Goal: Task Accomplishment & Management: Manage account settings

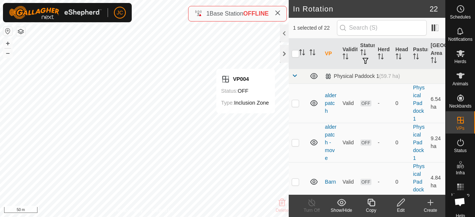
click at [400, 204] on icon at bounding box center [401, 202] width 9 height 9
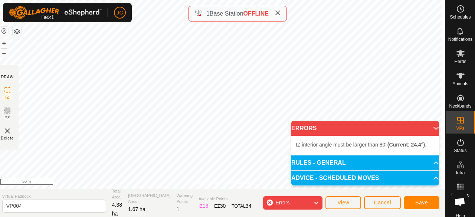
click at [206, 194] on div "Privacy Policy Contact Us Status: OFF Type: Inclusion Zone + – ⇧ i 50 m DRAW IZ…" at bounding box center [220, 108] width 449 height 217
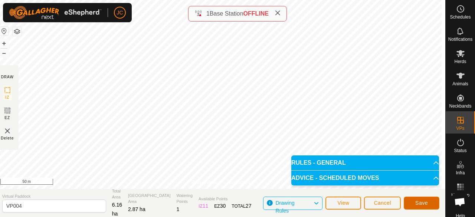
click at [418, 207] on button "Save" at bounding box center [422, 203] width 36 height 13
click at [334, 163] on p-accordion-header "RULES - GENERAL" at bounding box center [365, 163] width 148 height 15
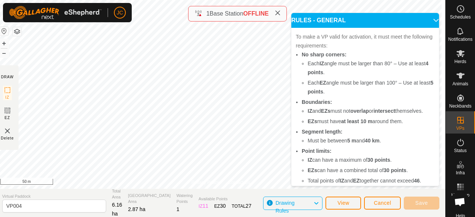
click at [427, 21] on p-accordion-header "RULES - GENERAL" at bounding box center [365, 20] width 148 height 15
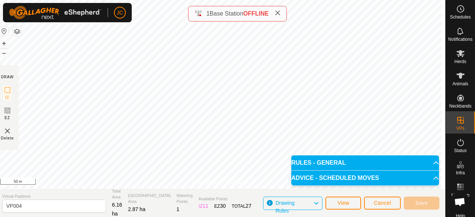
click at [428, 177] on p-accordion-header "ADVICE - SCHEDULED MOVES" at bounding box center [365, 178] width 148 height 15
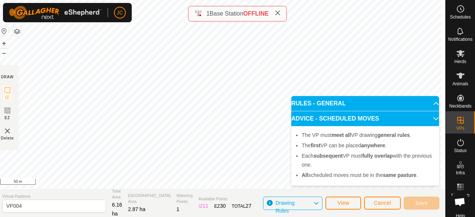
click at [428, 117] on p-accordion-header "ADVICE - SCHEDULED MOVES" at bounding box center [365, 118] width 148 height 15
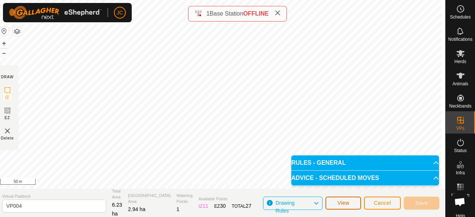
click at [352, 201] on button "View" at bounding box center [344, 203] width 36 height 13
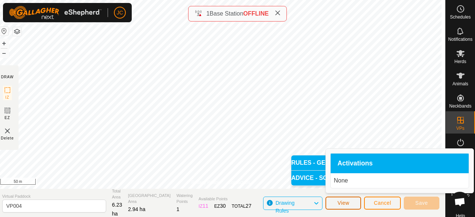
click at [352, 201] on button "View" at bounding box center [344, 203] width 36 height 13
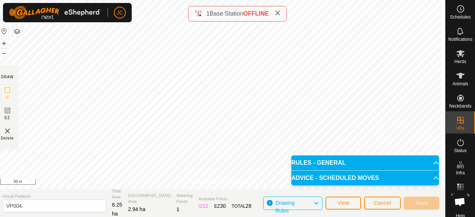
click at [277, 13] on icon at bounding box center [278, 13] width 6 height 6
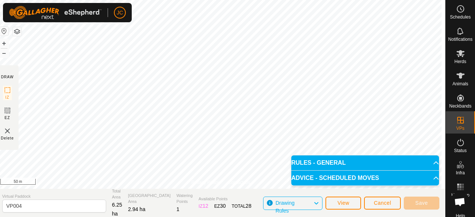
click at [337, 177] on p-accordion-header "ADVICE - SCHEDULED MOVES" at bounding box center [365, 178] width 148 height 15
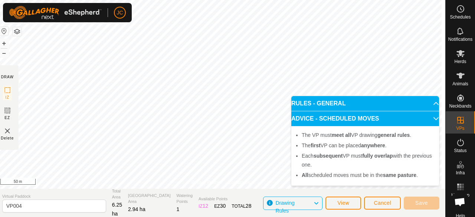
click at [334, 121] on p-accordion-header "ADVICE - SCHEDULED MOVES" at bounding box center [365, 118] width 148 height 15
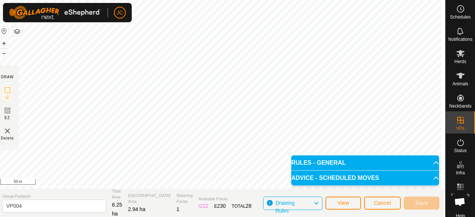
click at [352, 162] on p-accordion-header "RULES - GENERAL" at bounding box center [365, 163] width 148 height 15
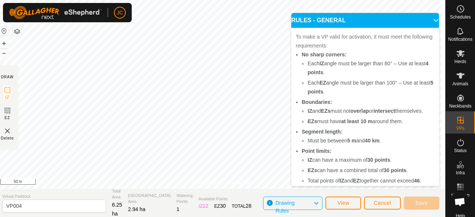
drag, startPoint x: 426, startPoint y: 19, endPoint x: 423, endPoint y: 23, distance: 4.8
click at [426, 20] on p-accordion-header "RULES - GENERAL" at bounding box center [365, 20] width 148 height 15
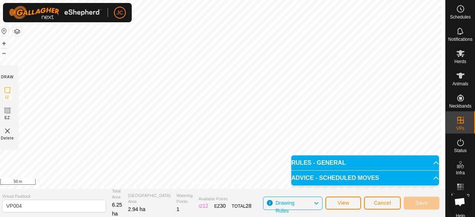
click at [307, 206] on span "Drawing Rules" at bounding box center [295, 204] width 38 height 10
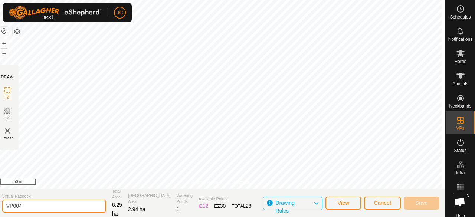
click at [74, 209] on input "VP004" at bounding box center [54, 206] width 104 height 13
type input "V"
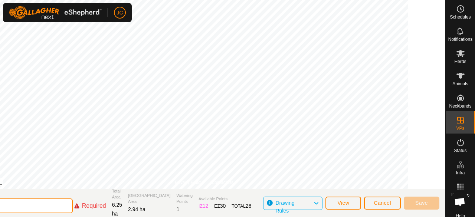
type input "c"
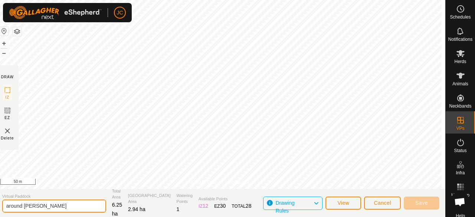
type input "around georges"
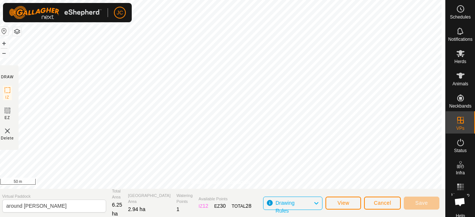
click at [370, 191] on section "Virtual Paddock around georges Total Area 6.25 ha Grazing Area 2.94 ha Watering…" at bounding box center [220, 203] width 449 height 28
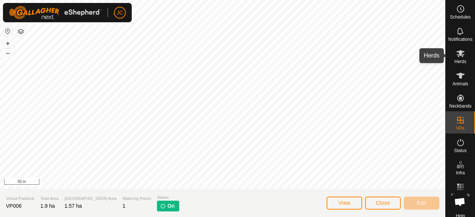
click at [459, 55] on icon at bounding box center [461, 53] width 8 height 7
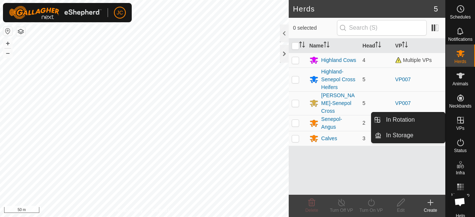
click at [462, 126] on span "VPs" at bounding box center [460, 128] width 8 height 4
click at [456, 123] on icon at bounding box center [460, 120] width 9 height 9
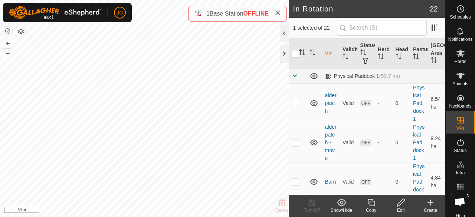
click at [402, 208] on div "Edit" at bounding box center [401, 210] width 30 height 7
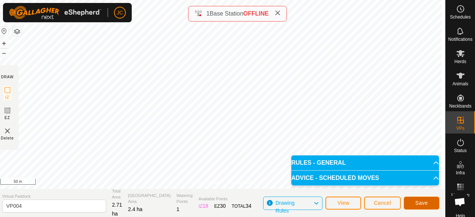
click at [424, 202] on span "Save" at bounding box center [421, 203] width 13 height 6
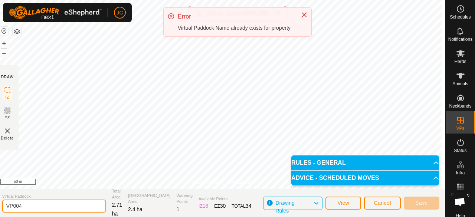
click at [33, 205] on input "VP004" at bounding box center [54, 206] width 104 height 13
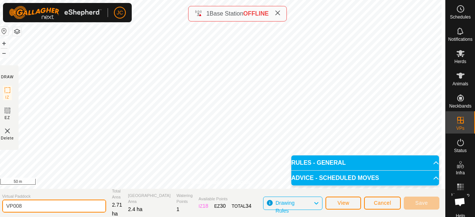
type input "VP008"
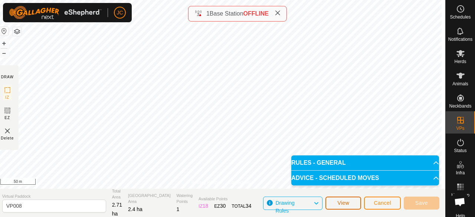
click at [347, 205] on span "View" at bounding box center [344, 203] width 12 height 6
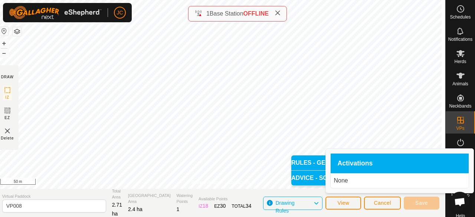
click at [353, 179] on p "None" at bounding box center [400, 180] width 132 height 9
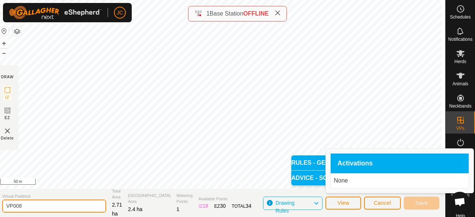
click at [76, 206] on input "VP008" at bounding box center [54, 206] width 104 height 13
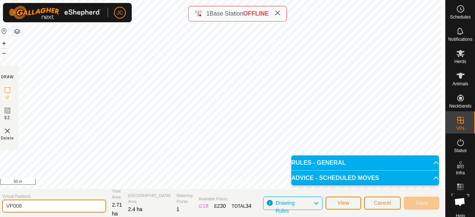
click at [75, 206] on input "VP008" at bounding box center [54, 206] width 104 height 13
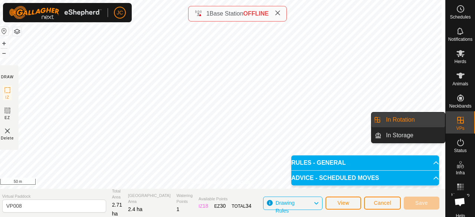
drag, startPoint x: 455, startPoint y: 123, endPoint x: 456, endPoint y: 131, distance: 7.8
click at [456, 127] on div "VPs" at bounding box center [460, 122] width 29 height 22
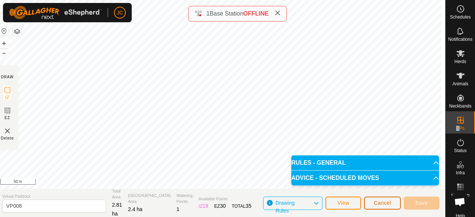
drag, startPoint x: 368, startPoint y: 203, endPoint x: 372, endPoint y: 201, distance: 5.0
click at [369, 204] on button "Cancel" at bounding box center [382, 203] width 37 height 13
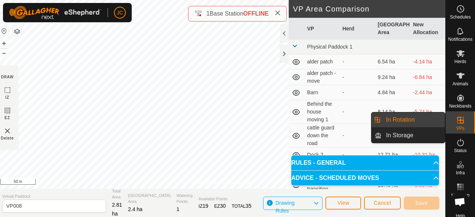
drag, startPoint x: 462, startPoint y: 121, endPoint x: 446, endPoint y: 126, distance: 16.1
click at [461, 121] on icon at bounding box center [460, 120] width 9 height 9
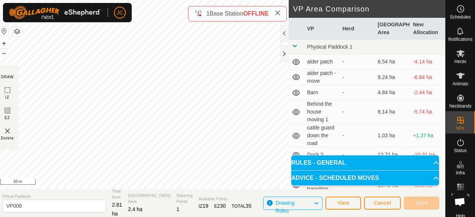
click at [278, 16] on icon at bounding box center [278, 13] width 6 height 6
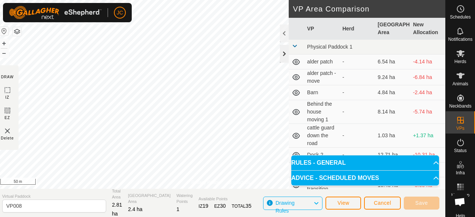
click at [282, 50] on div at bounding box center [284, 54] width 9 height 18
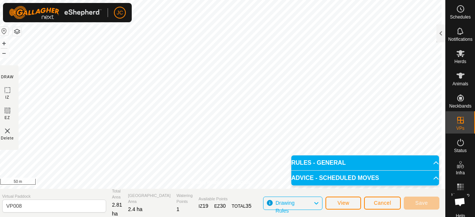
click at [362, 164] on p-accordion-header "RULES - GENERAL" at bounding box center [365, 163] width 148 height 15
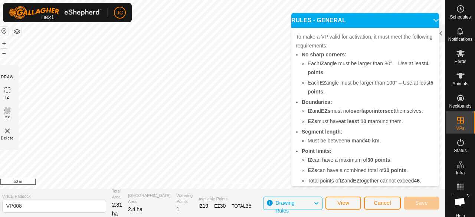
click at [422, 19] on p-accordion-header "RULES - GENERAL" at bounding box center [365, 20] width 148 height 15
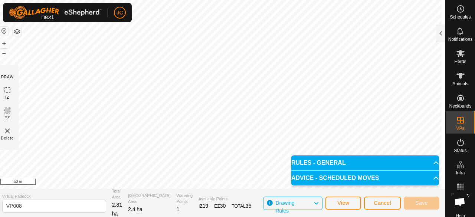
click at [429, 175] on p-accordion-header "ADVICE - SCHEDULED MOVES" at bounding box center [365, 178] width 148 height 15
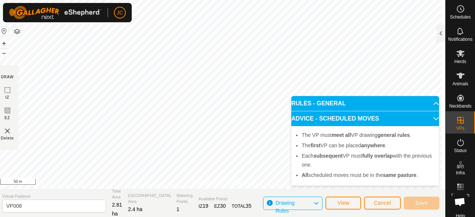
click at [431, 116] on p-accordion-header "ADVICE - SCHEDULED MOVES" at bounding box center [365, 118] width 148 height 15
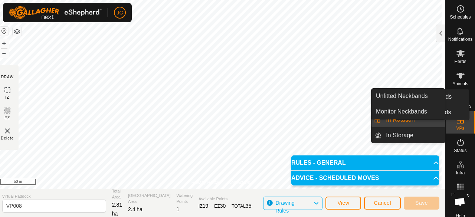
drag, startPoint x: 460, startPoint y: 110, endPoint x: 456, endPoint y: 95, distance: 15.9
click at [456, 95] on icon at bounding box center [460, 98] width 9 height 9
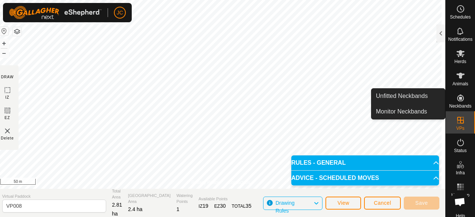
click at [457, 100] on icon at bounding box center [460, 98] width 7 height 7
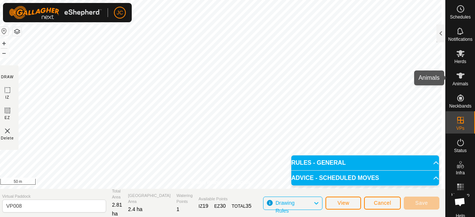
click at [457, 82] on span "Animals" at bounding box center [461, 84] width 16 height 4
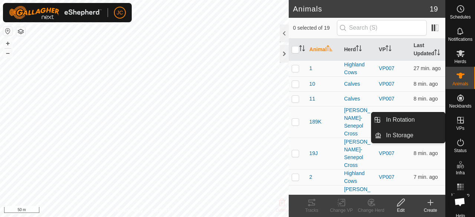
click at [460, 120] on icon at bounding box center [460, 120] width 7 height 7
click at [456, 123] on icon at bounding box center [460, 120] width 9 height 9
click at [438, 118] on link "In Rotation" at bounding box center [413, 120] width 63 height 15
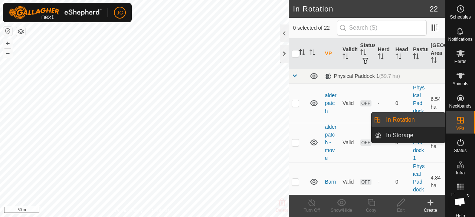
click at [387, 119] on link "In Rotation" at bounding box center [413, 120] width 63 height 15
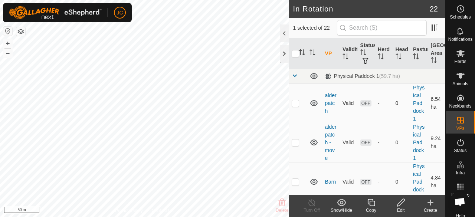
checkbox input "false"
checkbox input "true"
checkbox input "false"
click at [402, 201] on icon at bounding box center [400, 202] width 7 height 7
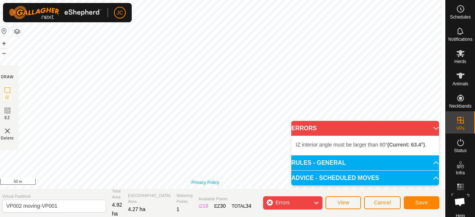
click at [201, 180] on div "Privacy Policy Contact Us Status: OFF Type: Inclusion Zone + – ⇧ i 50 m" at bounding box center [220, 94] width 449 height 189
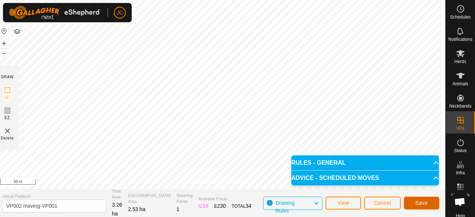
click at [415, 199] on button "Save" at bounding box center [422, 203] width 36 height 13
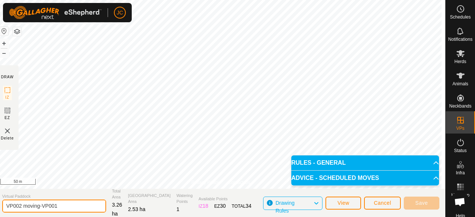
click at [77, 205] on input "VP002 moving-VP001" at bounding box center [54, 206] width 104 height 13
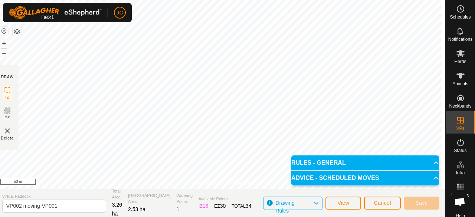
click at [420, 211] on div "Save" at bounding box center [422, 203] width 36 height 18
click at [433, 165] on p-accordion-header "RULES - GENERAL" at bounding box center [365, 163] width 148 height 15
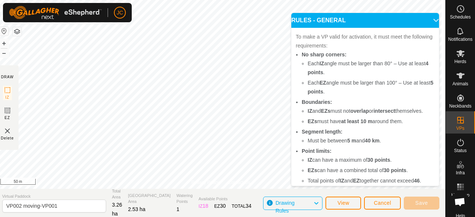
click at [427, 22] on p-accordion-header "RULES - GENERAL" at bounding box center [365, 20] width 148 height 15
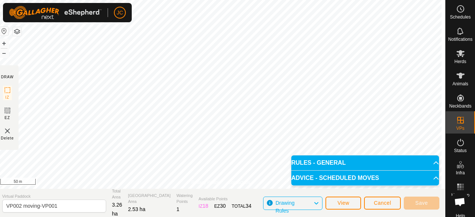
click at [417, 183] on p-accordion-header "ADVICE - SCHEDULED MOVES" at bounding box center [365, 178] width 148 height 15
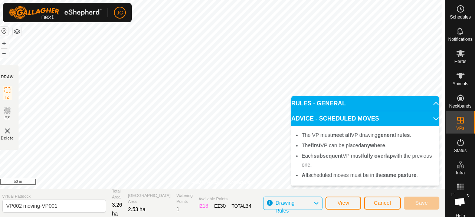
click at [435, 119] on p-accordion-header "ADVICE - SCHEDULED MOVES" at bounding box center [365, 118] width 148 height 15
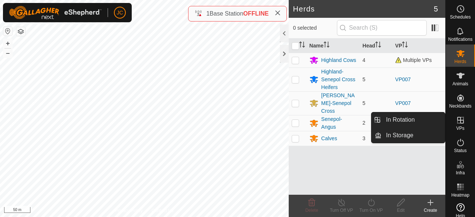
click at [457, 121] on icon at bounding box center [460, 120] width 9 height 9
drag, startPoint x: 467, startPoint y: 115, endPoint x: 455, endPoint y: 119, distance: 12.8
click at [454, 121] on es-virtualpaddocks-svg-icon at bounding box center [460, 120] width 13 height 12
click at [459, 119] on icon at bounding box center [460, 120] width 9 height 9
click at [456, 128] on span "VPs" at bounding box center [460, 128] width 8 height 4
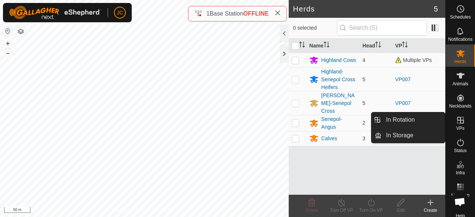
click at [401, 126] on link "In Rotation" at bounding box center [413, 120] width 63 height 15
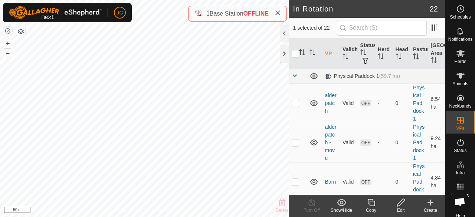
checkbox input "true"
click at [405, 208] on div "Edit" at bounding box center [401, 210] width 30 height 7
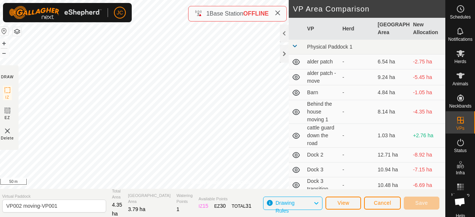
click at [216, 199] on div "Privacy Policy Contact Us VP002 moving-VP001 Status: OFF Type: Inclusion Zone +…" at bounding box center [220, 108] width 449 height 217
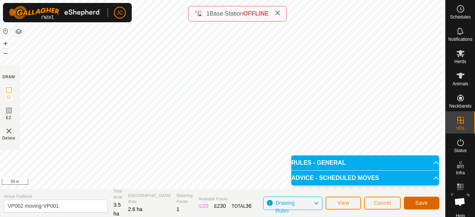
click at [415, 200] on span "Save" at bounding box center [421, 203] width 13 height 6
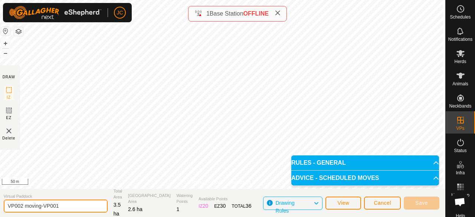
click at [59, 201] on input "VP002 moving-VP001" at bounding box center [56, 206] width 104 height 13
click at [65, 205] on input "VP002 moving-VP001" at bounding box center [56, 206] width 104 height 13
click at [42, 206] on input "VP002 moving-VP001" at bounding box center [56, 206] width 104 height 13
click at [62, 207] on input "VP002 moving-VP001" at bounding box center [56, 206] width 104 height 13
type input "VP002"
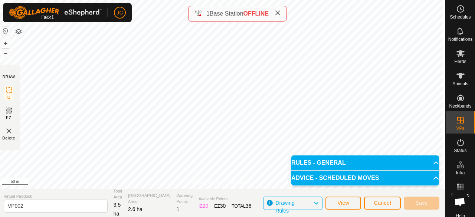
click at [348, 209] on div "View" at bounding box center [344, 203] width 36 height 18
click at [348, 204] on span "View" at bounding box center [344, 203] width 12 height 6
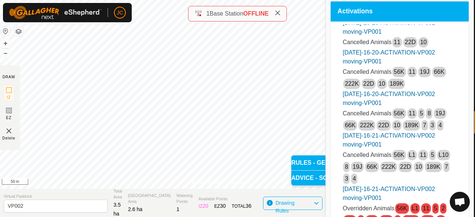
scroll to position [12, 0]
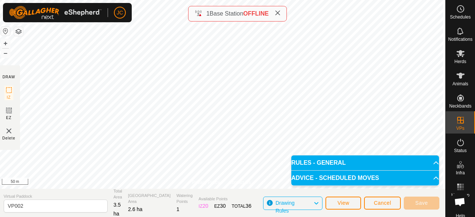
click at [336, 179] on p-accordion-header "ADVICE - SCHEDULED MOVES" at bounding box center [365, 178] width 148 height 15
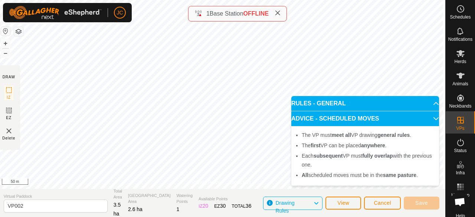
click at [296, 202] on span "Drawing Rules" at bounding box center [295, 204] width 38 height 10
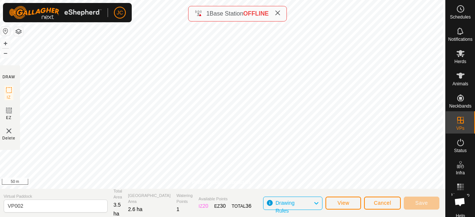
click at [295, 202] on span "Drawing Rules" at bounding box center [295, 204] width 38 height 10
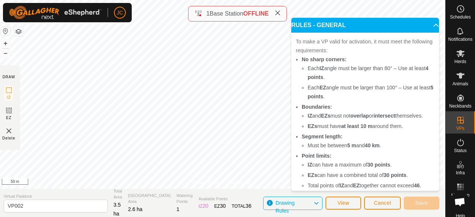
click at [362, 129] on b "at least 10 m" at bounding box center [356, 126] width 31 height 6
click at [426, 23] on p-accordion-header "RULES - GENERAL" at bounding box center [365, 25] width 148 height 15
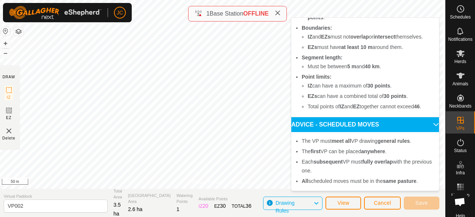
scroll to position [88, 0]
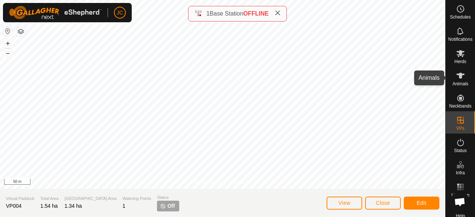
click at [464, 76] on div "Animals" at bounding box center [460, 78] width 29 height 22
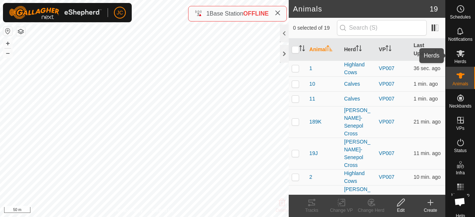
click at [463, 57] on es-mob-svg-icon at bounding box center [460, 54] width 13 height 12
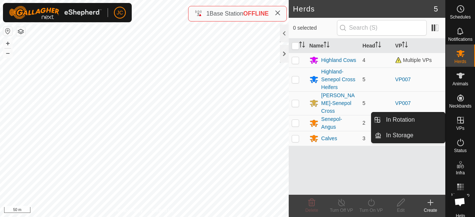
click at [457, 120] on icon at bounding box center [460, 120] width 7 height 7
click at [459, 125] on es-virtualpaddocks-svg-icon at bounding box center [460, 120] width 13 height 12
click at [457, 119] on icon at bounding box center [460, 120] width 9 height 9
click at [456, 122] on icon at bounding box center [460, 120] width 9 height 9
click at [431, 120] on link "In Rotation" at bounding box center [413, 120] width 63 height 15
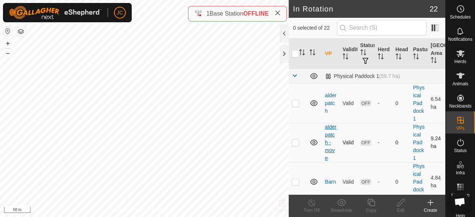
checkbox input "true"
click at [400, 207] on div "Edit" at bounding box center [401, 210] width 30 height 7
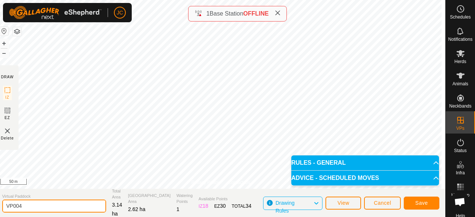
click at [59, 209] on input "VP004" at bounding box center [54, 206] width 104 height 13
type input "VP0019"
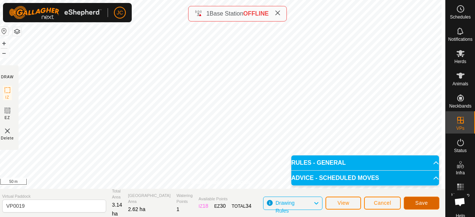
click at [418, 203] on span "Save" at bounding box center [421, 203] width 13 height 6
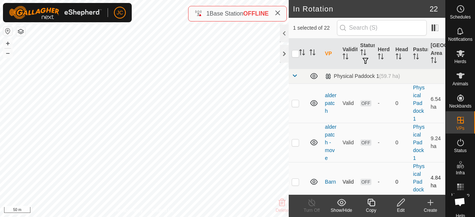
checkbox input "false"
checkbox input "true"
checkbox input "false"
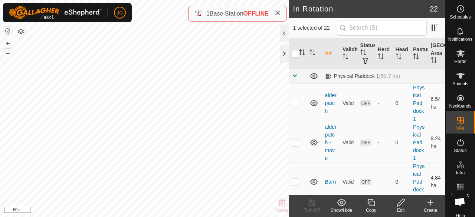
checkbox input "true"
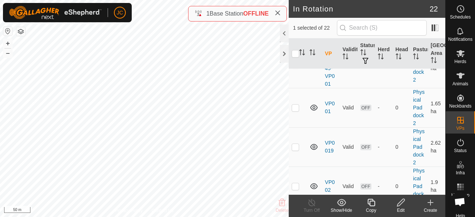
scroll to position [668, 0]
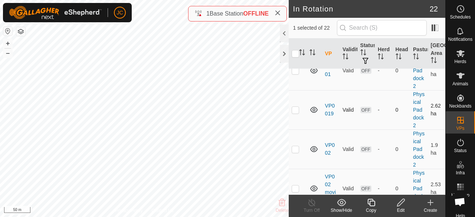
click at [299, 113] on p-checkbox at bounding box center [295, 110] width 7 height 6
click at [300, 124] on td at bounding box center [298, 109] width 18 height 39
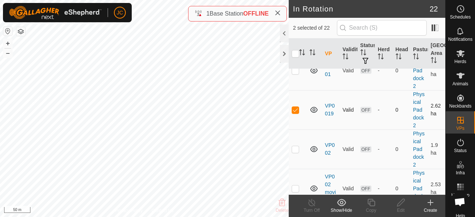
click at [300, 124] on td at bounding box center [298, 109] width 18 height 39
checkbox input "false"
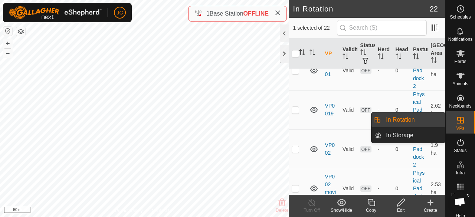
click at [462, 127] on div "VPs" at bounding box center [460, 122] width 29 height 22
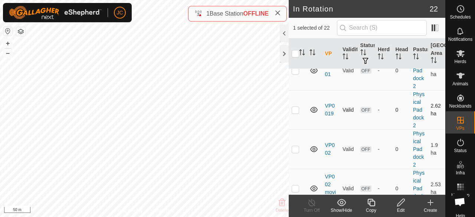
checkbox input "false"
checkbox input "true"
click at [296, 113] on p-checkbox at bounding box center [295, 110] width 7 height 6
checkbox input "false"
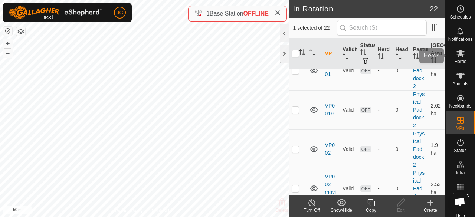
click at [462, 60] on span "Herds" at bounding box center [460, 61] width 12 height 4
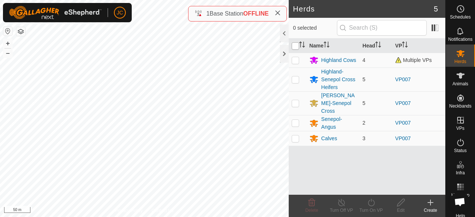
click at [296, 48] on input "checkbox" at bounding box center [295, 45] width 7 height 7
checkbox input "true"
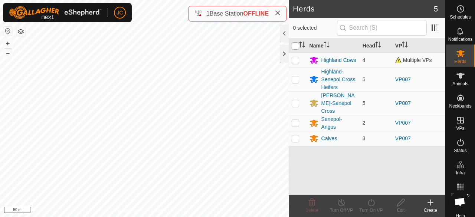
checkbox input "true"
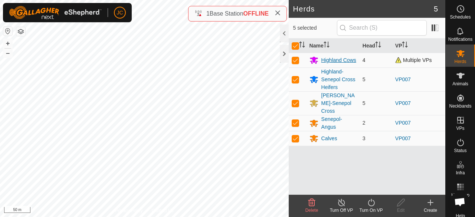
click at [321, 58] on div "Highland Cows" at bounding box center [333, 60] width 47 height 9
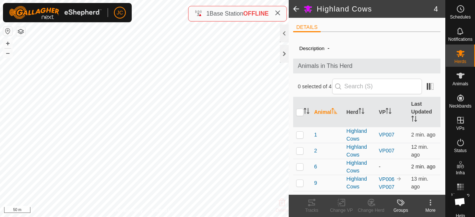
click at [299, 167] on p-checkbox at bounding box center [299, 167] width 7 height 6
click at [372, 204] on icon at bounding box center [371, 202] width 9 height 9
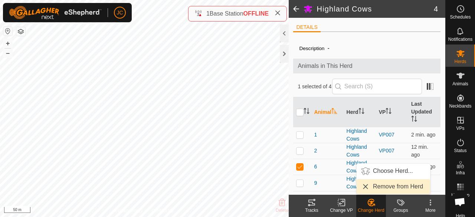
click at [383, 187] on link "Remove from Herd" at bounding box center [394, 186] width 74 height 15
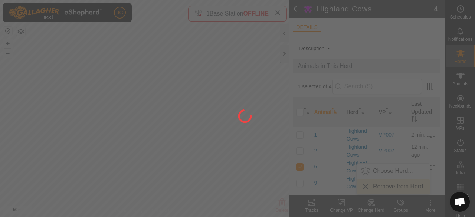
checkbox input "false"
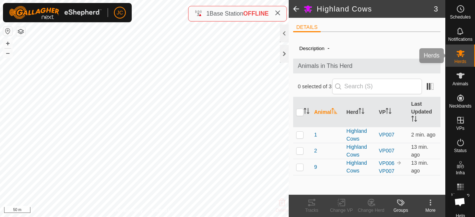
click at [457, 57] on icon at bounding box center [460, 53] width 9 height 9
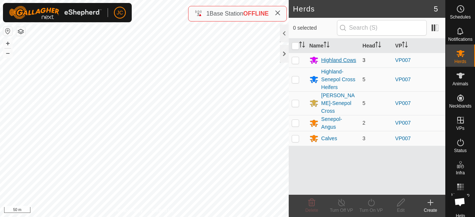
click at [336, 61] on div "Highland Cows" at bounding box center [339, 60] width 35 height 8
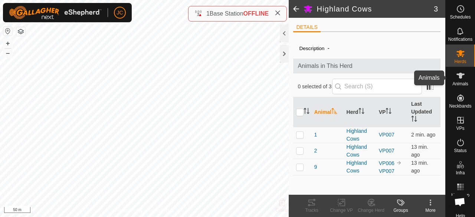
click at [461, 74] on icon at bounding box center [461, 76] width 8 height 6
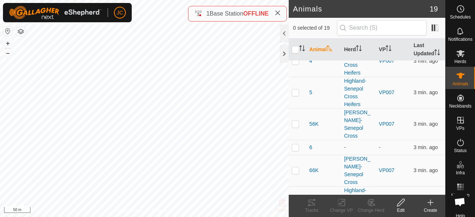
scroll to position [223, 0]
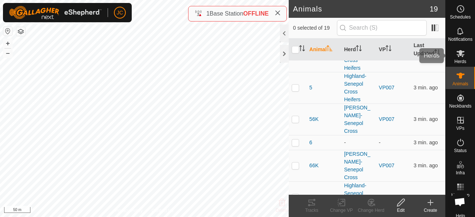
click at [456, 58] on icon at bounding box center [460, 53] width 9 height 9
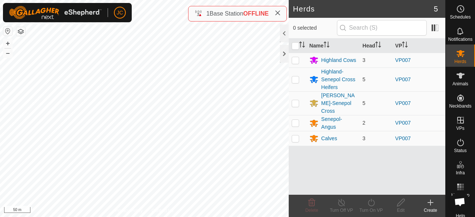
click at [296, 49] on th at bounding box center [298, 46] width 18 height 14
click at [298, 45] on input "checkbox" at bounding box center [295, 45] width 7 height 7
checkbox input "true"
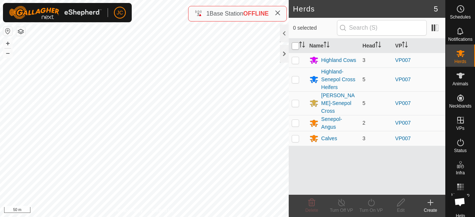
checkbox input "true"
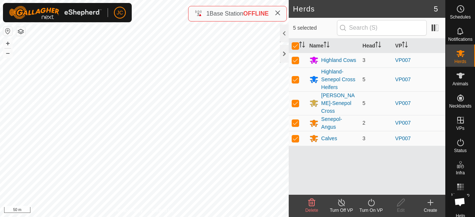
click at [372, 211] on div "Turn On VP" at bounding box center [371, 210] width 30 height 7
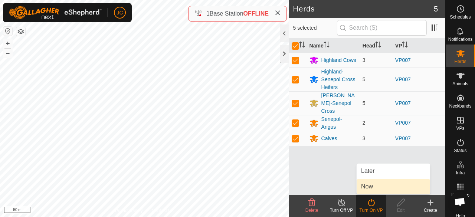
click at [375, 186] on link "Now" at bounding box center [394, 186] width 74 height 15
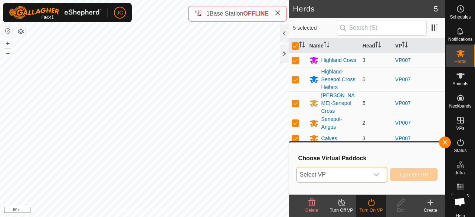
click at [335, 171] on span "Select VP" at bounding box center [333, 174] width 72 height 15
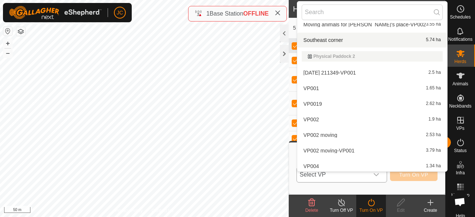
scroll to position [194, 0]
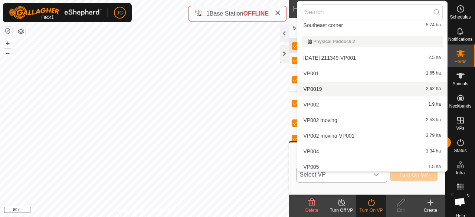
click at [321, 87] on li "VP0019 2.62 ha" at bounding box center [372, 89] width 150 height 15
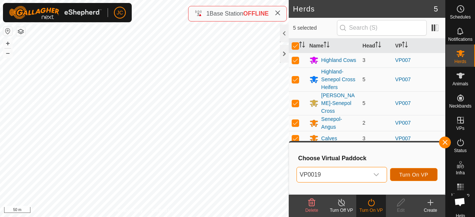
click at [408, 174] on span "Turn On VP" at bounding box center [414, 175] width 29 height 6
